Goal: Information Seeking & Learning: Learn about a topic

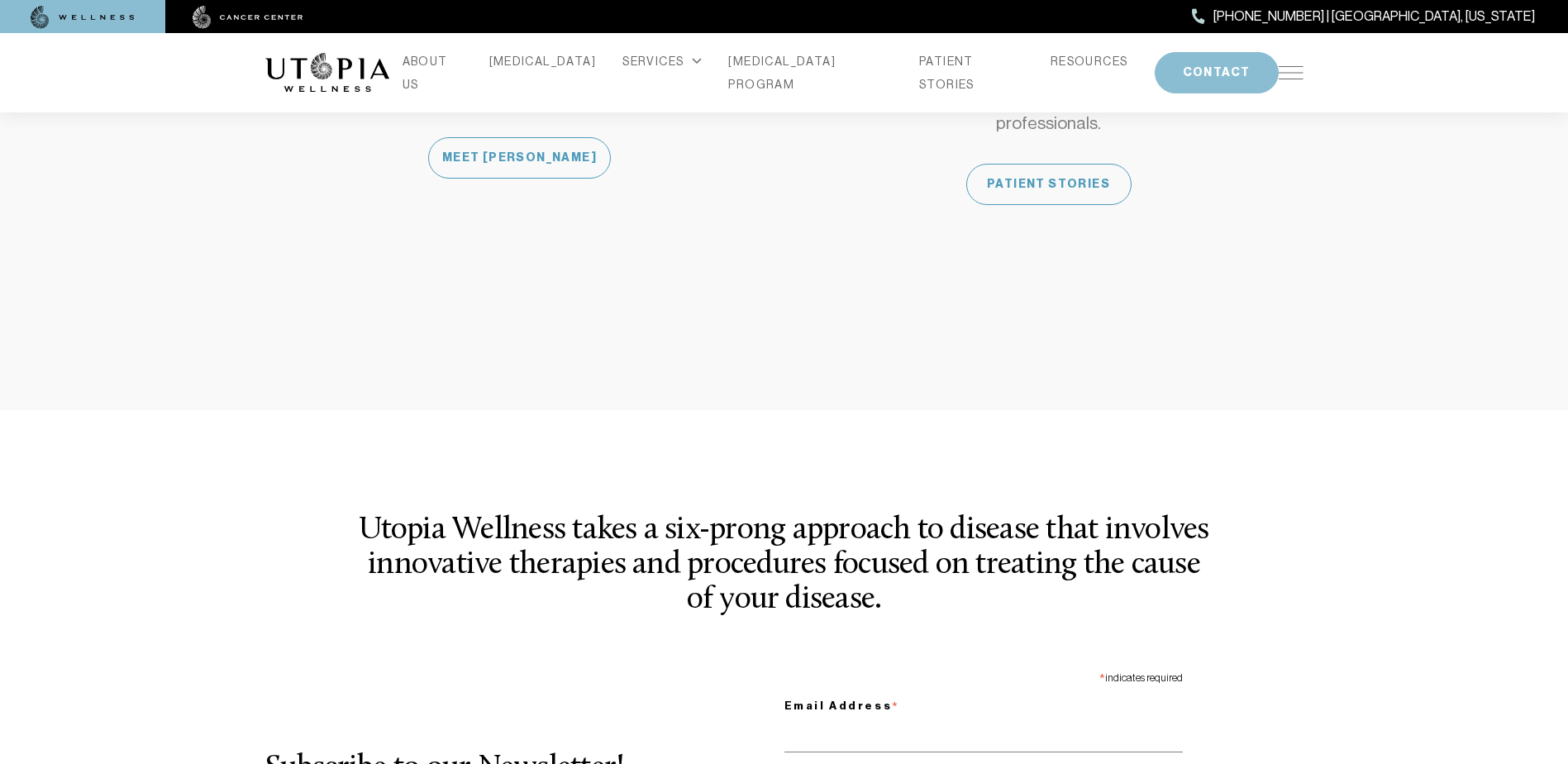
scroll to position [1902, 0]
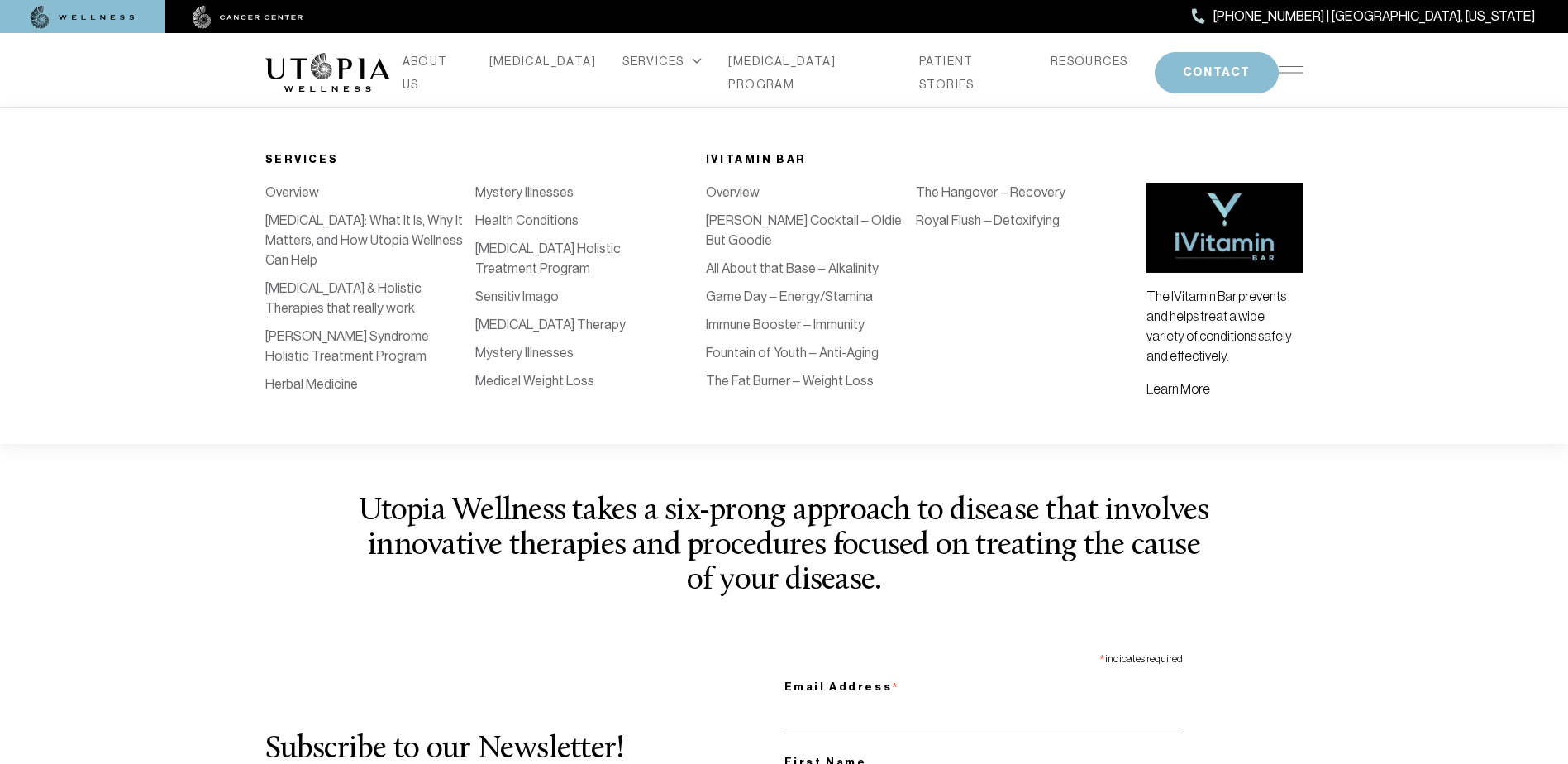
click at [651, 69] on div "SERVICES" at bounding box center [662, 61] width 79 height 23
click at [589, 275] on link "[MEDICAL_DATA] Holistic Treatment Program" at bounding box center [548, 259] width 146 height 36
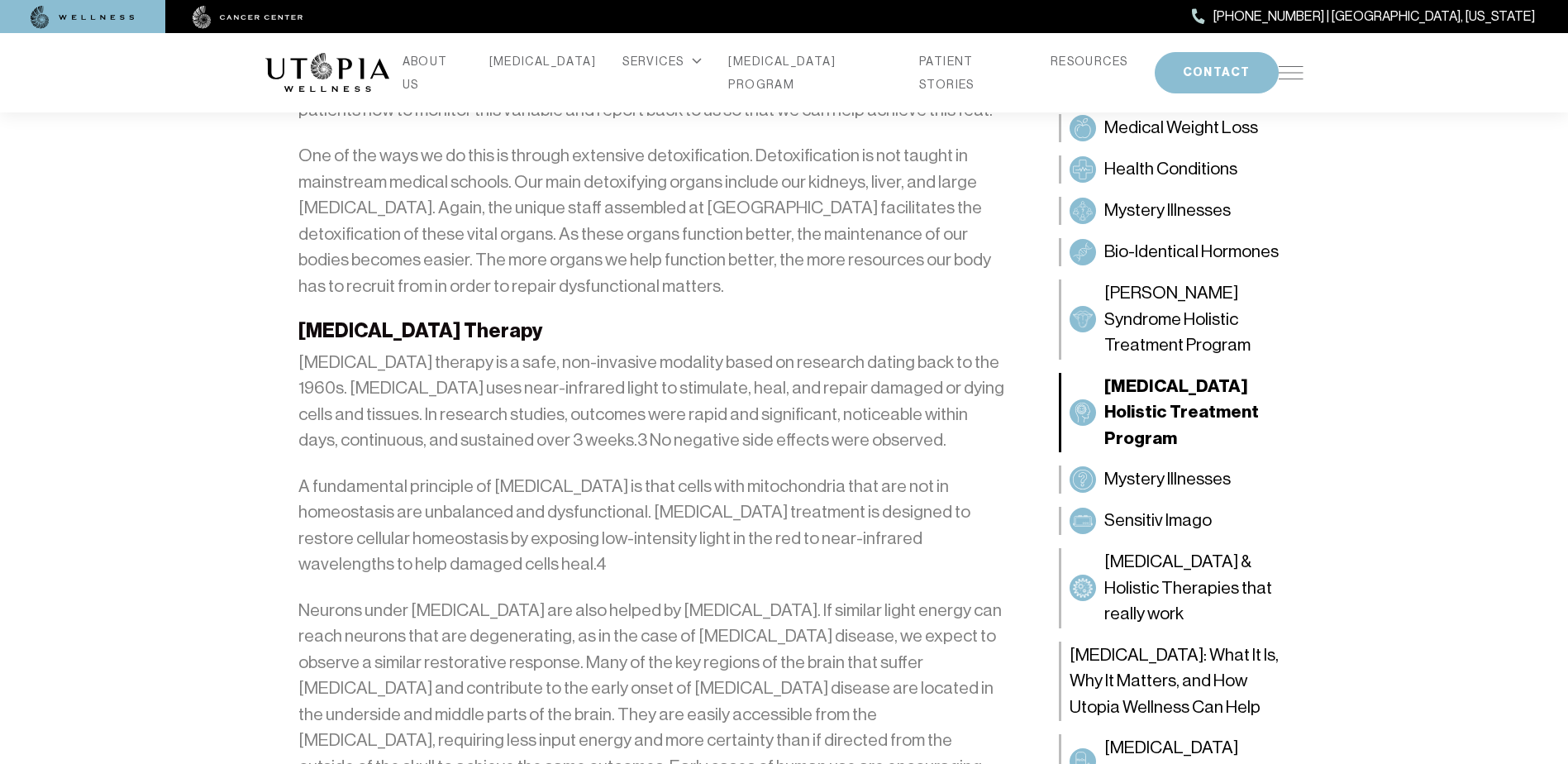
scroll to position [3639, 0]
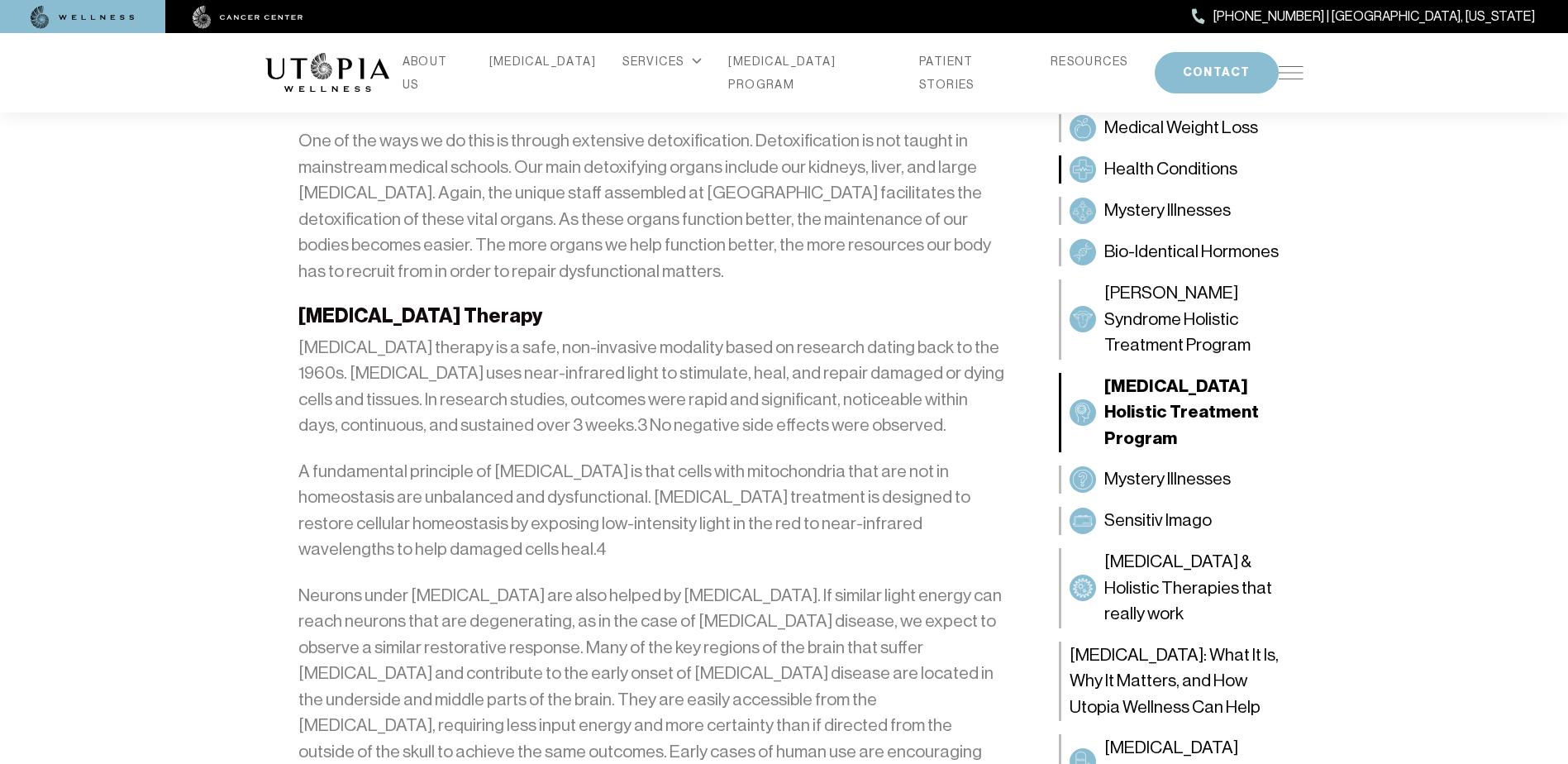
click at [1136, 170] on span "Health Conditions" at bounding box center [1170, 169] width 133 height 26
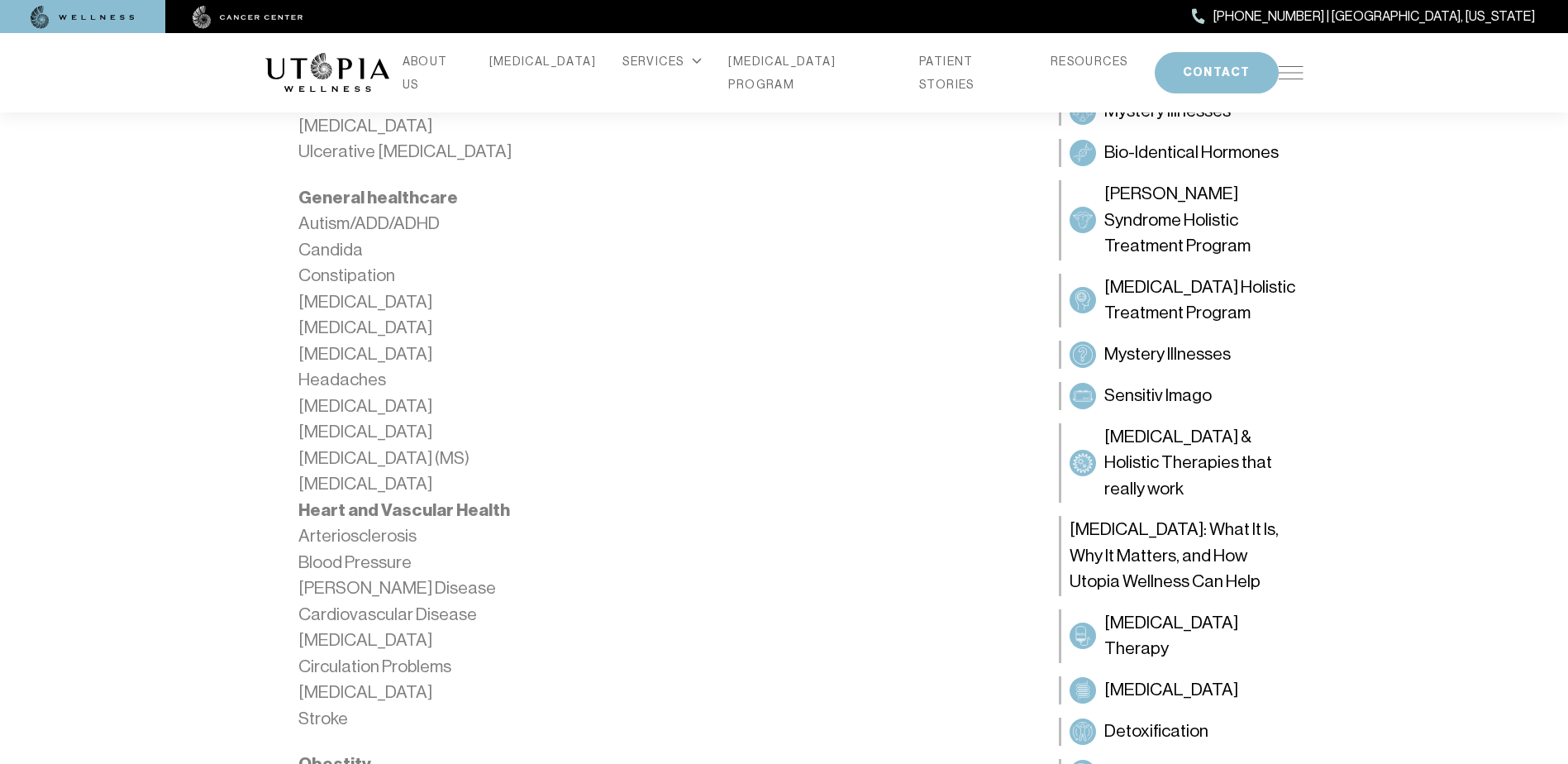
scroll to position [2646, 0]
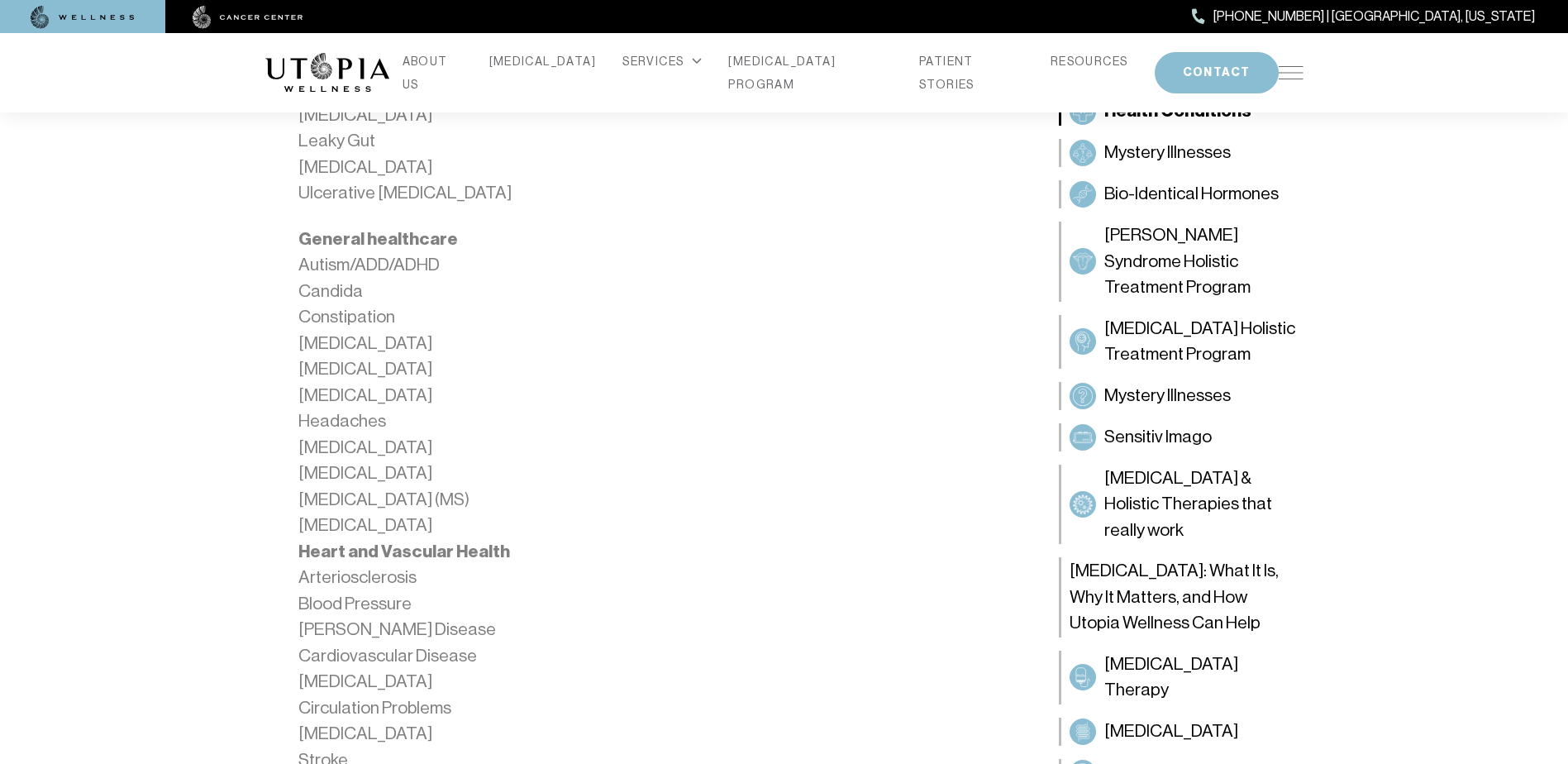
click at [373, 265] on li "General healthcare Autism/ADD/ADHD Candida Constipation [MEDICAL_DATA] [MEDICAL…" at bounding box center [652, 382] width 707 height 312
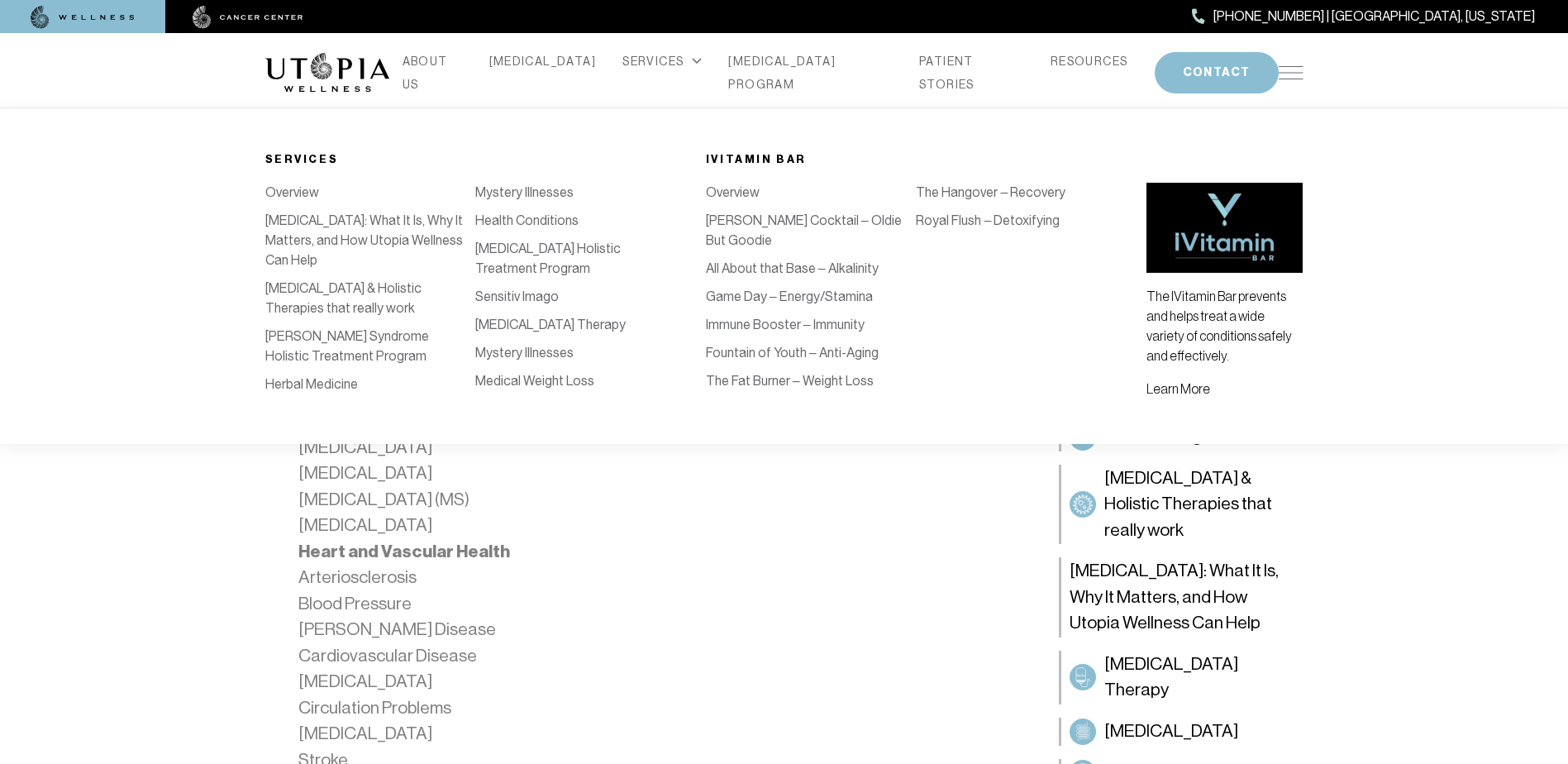
click at [853, 223] on link "[PERSON_NAME] Cocktail – Oldie But Goodie" at bounding box center [804, 230] width 196 height 36
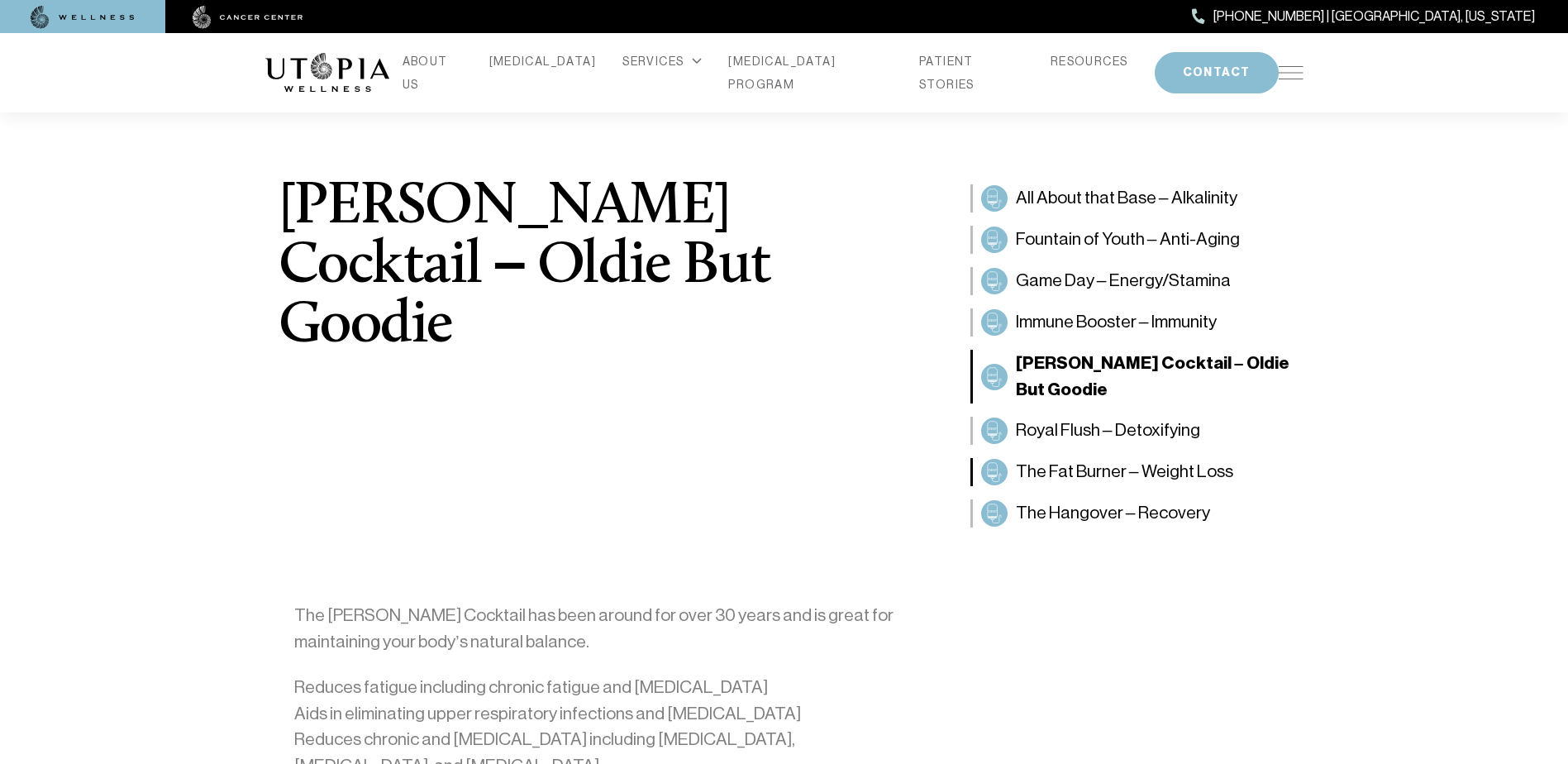
click at [1137, 459] on span "The Fat Burner – Weight Loss" at bounding box center [1124, 472] width 218 height 26
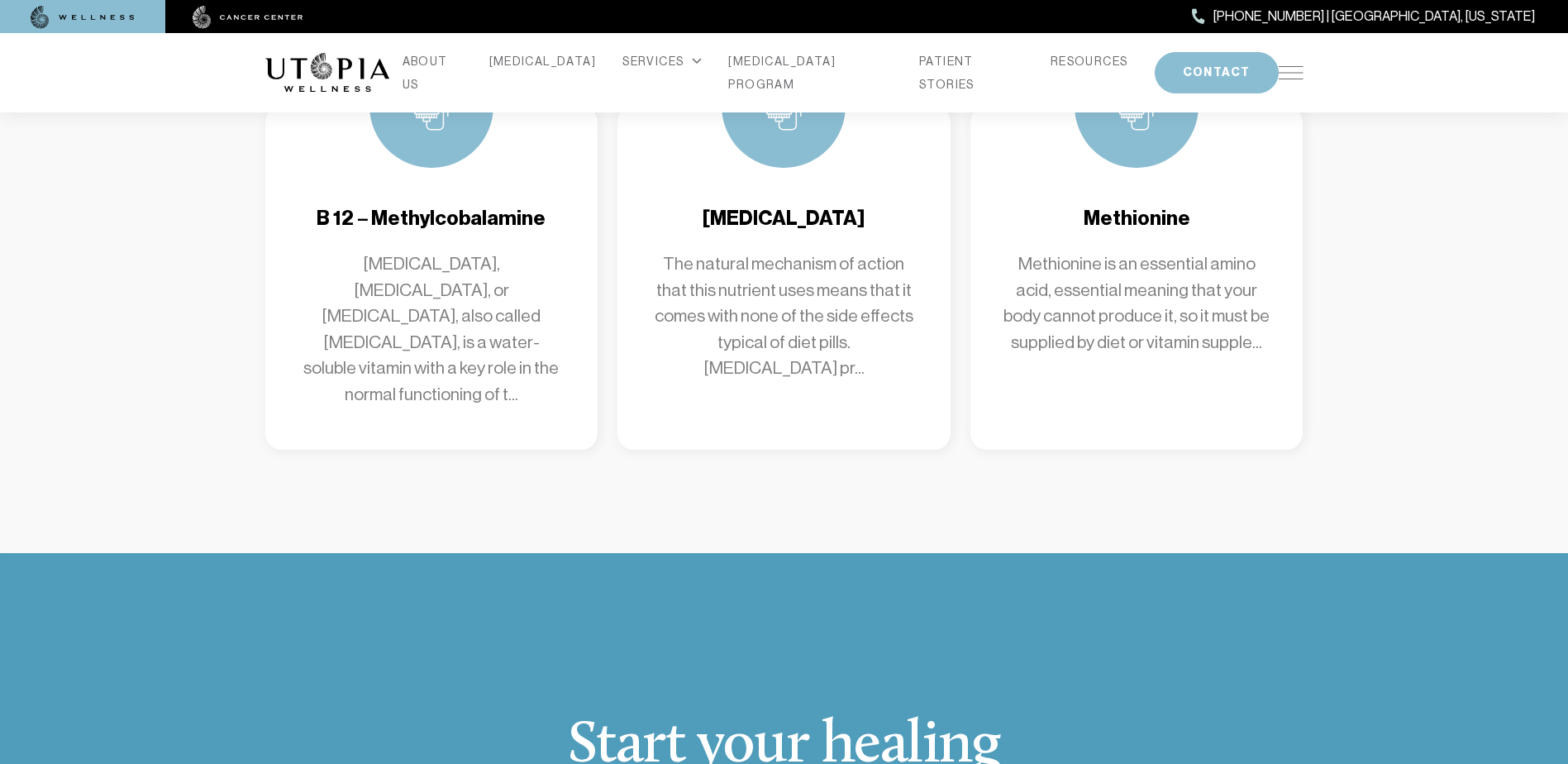
scroll to position [910, 0]
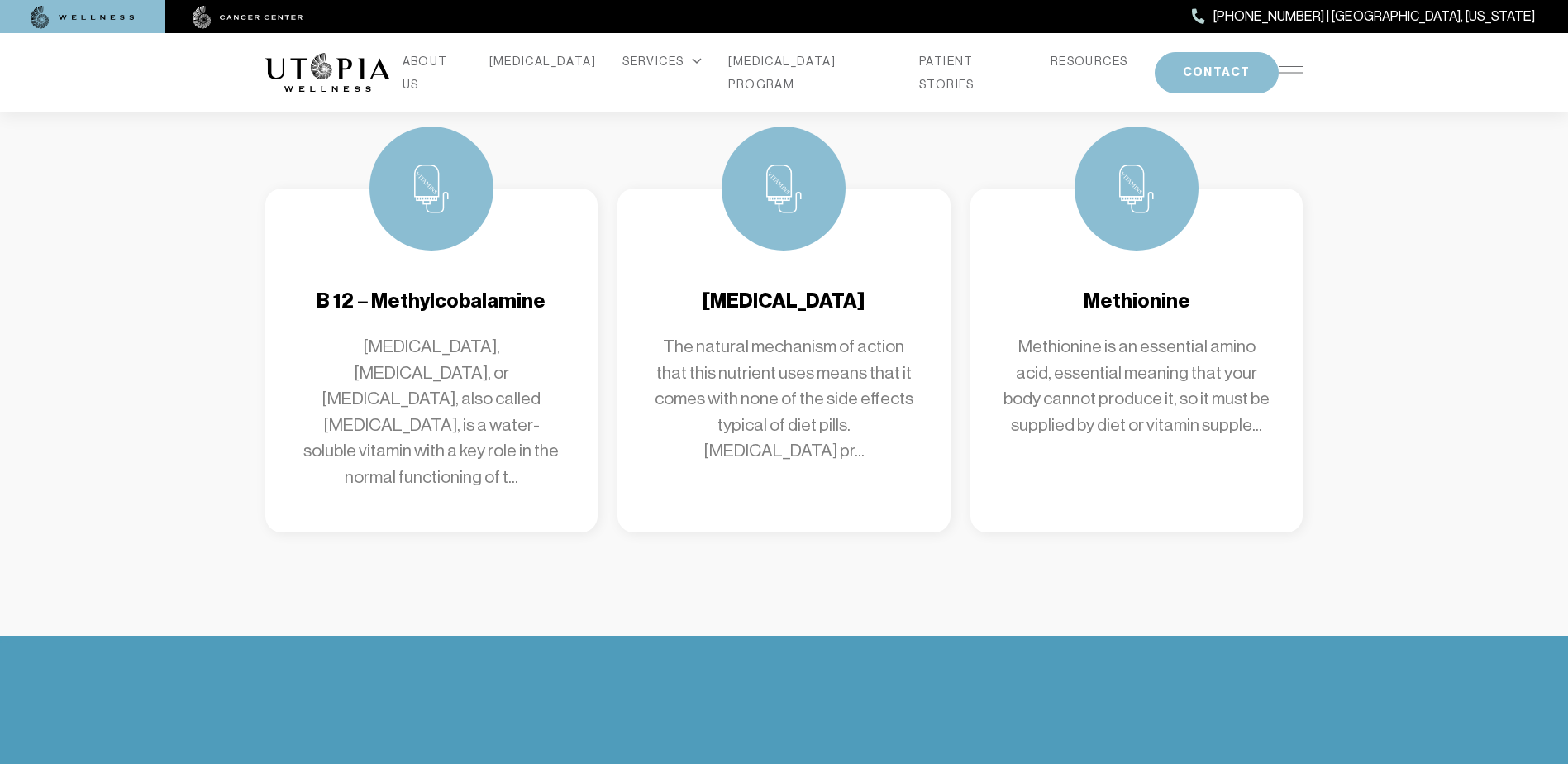
drag, startPoint x: 1083, startPoint y: 300, endPoint x: 1030, endPoint y: 427, distance: 137.6
click at [1030, 427] on p "Methionine is an essential amino acid, essential meaning that your body cannot …" at bounding box center [1136, 386] width 267 height 104
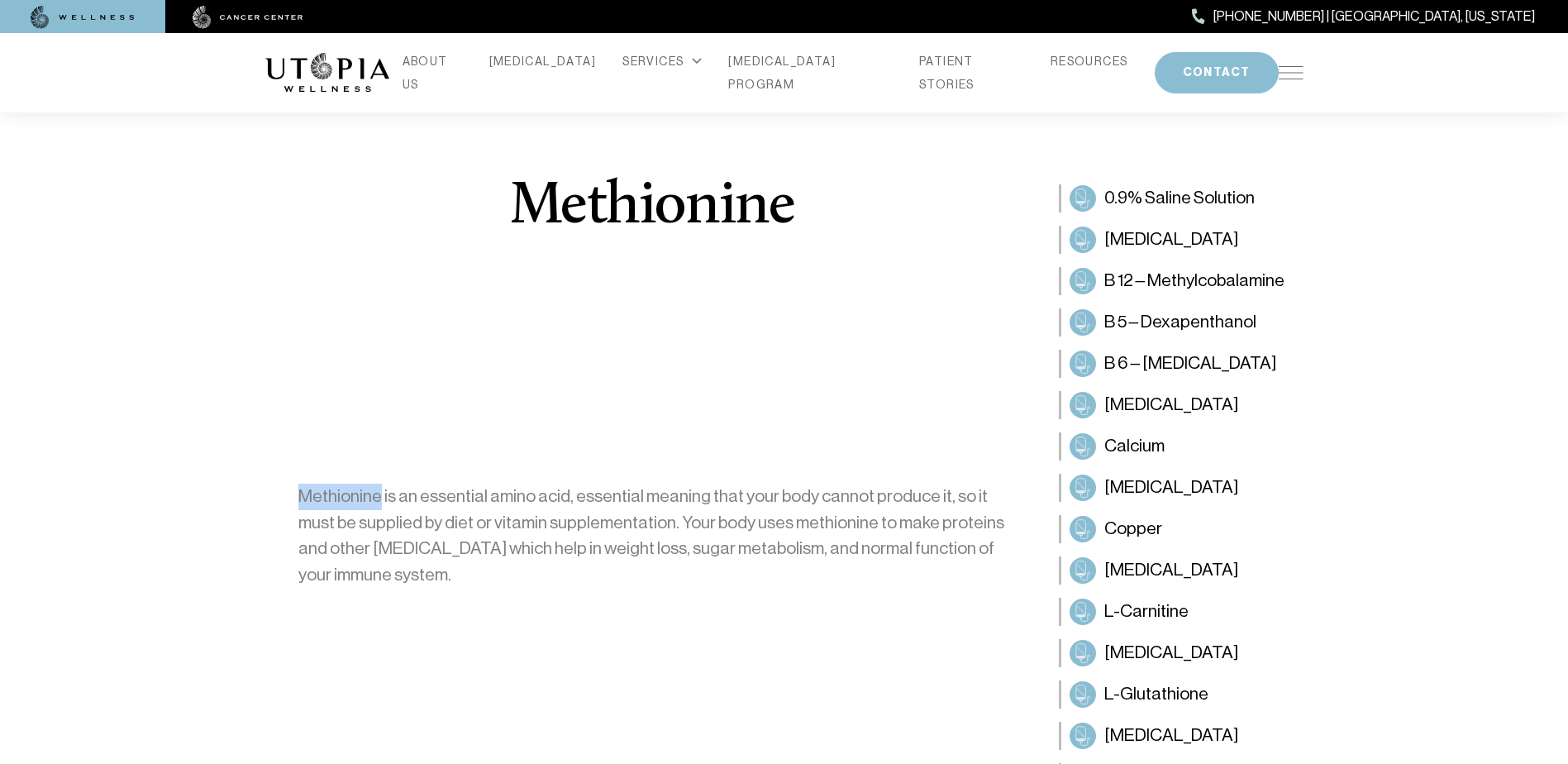
drag, startPoint x: 293, startPoint y: 493, endPoint x: 380, endPoint y: 493, distance: 87.0
click at [380, 493] on div "Methionine is an essential amino acid, essential meaning that your body cannot …" at bounding box center [652, 545] width 728 height 124
drag, startPoint x: 380, startPoint y: 493, endPoint x: 358, endPoint y: 493, distance: 22.0
copy p "Methionine"
